Goal: Information Seeking & Learning: Learn about a topic

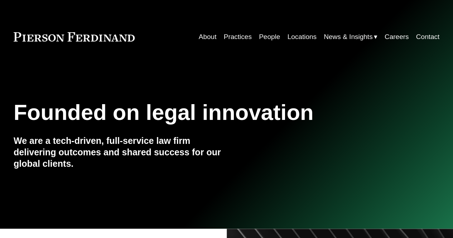
click at [261, 40] on link "People" at bounding box center [269, 37] width 21 height 14
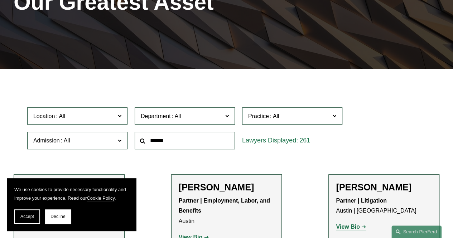
scroll to position [105, 0]
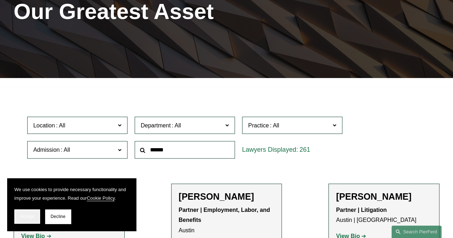
click at [25, 216] on span "Accept" at bounding box center [27, 216] width 14 height 5
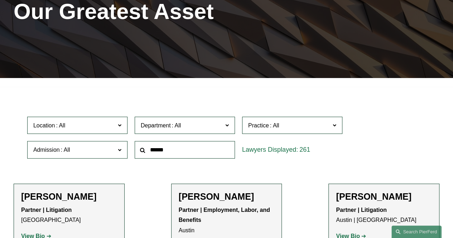
click at [117, 130] on label "Location" at bounding box center [77, 126] width 100 height 18
click at [0, 0] on link "London" at bounding box center [0, 0] width 0 height 0
click at [195, 138] on div "Department All Corporate Employment, Labor, and Benefits Intellectual Property …" at bounding box center [184, 125] width 107 height 25
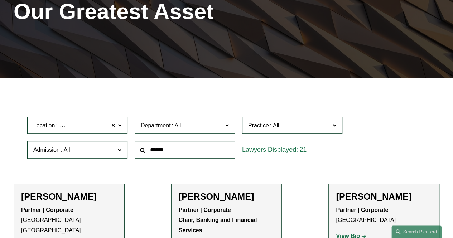
click at [203, 120] on label "Department" at bounding box center [185, 126] width 100 height 18
click at [0, 0] on link "Litigation" at bounding box center [0, 0] width 0 height 0
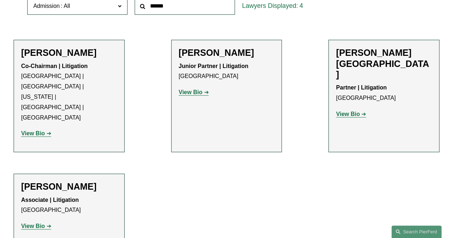
scroll to position [246, 0]
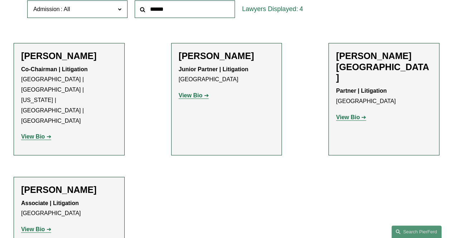
click at [44, 133] on strong "View Bio" at bounding box center [33, 136] width 24 height 6
click at [193, 98] on strong "View Bio" at bounding box center [191, 95] width 24 height 6
click at [189, 98] on strong "View Bio" at bounding box center [191, 95] width 24 height 6
click at [361, 114] on link "View Bio" at bounding box center [351, 117] width 30 height 6
click at [29, 226] on strong "View Bio" at bounding box center [33, 229] width 24 height 6
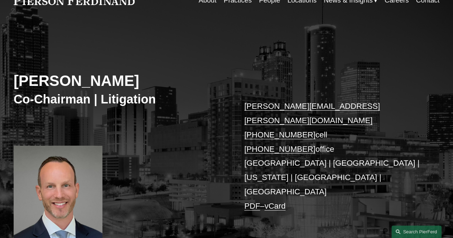
scroll to position [40, 0]
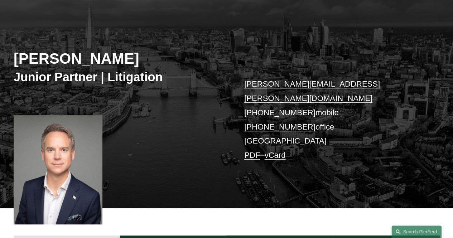
scroll to position [62, 0]
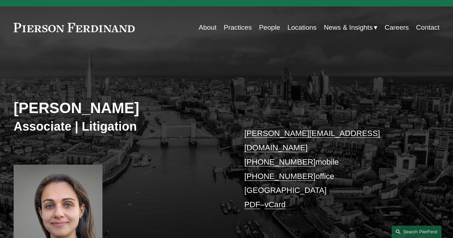
scroll to position [12, 0]
